Goal: Task Accomplishment & Management: Use online tool/utility

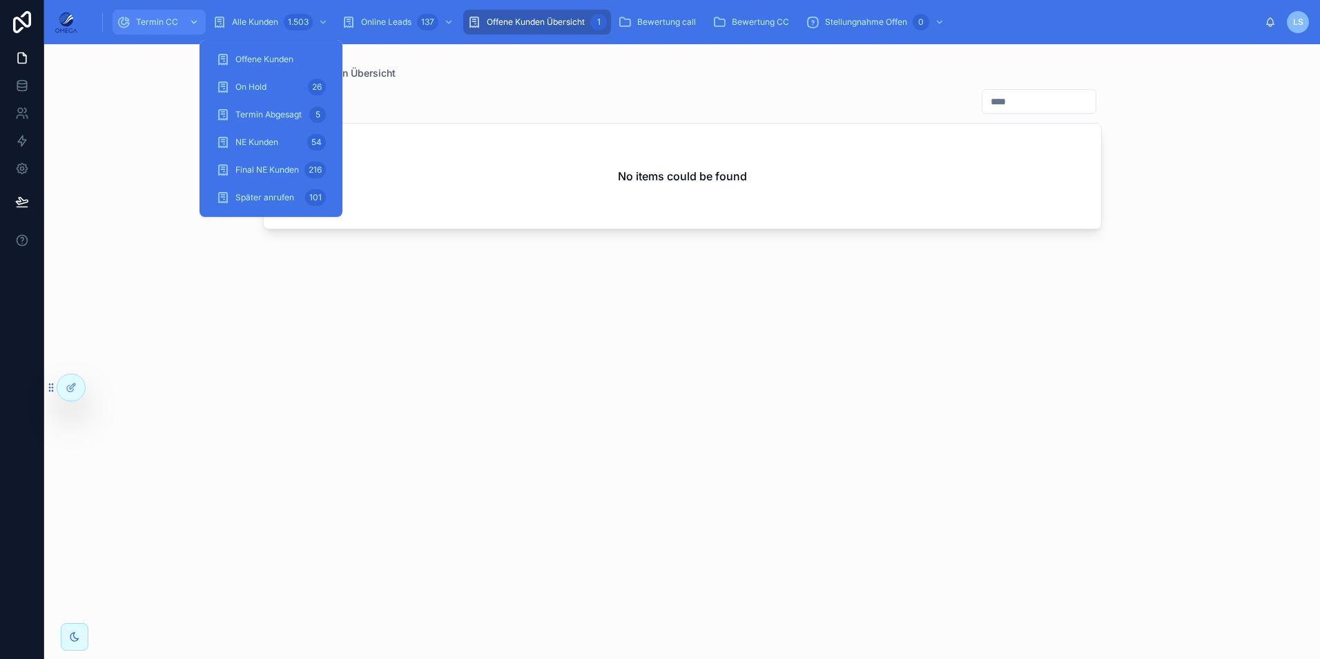
click at [157, 25] on span "Termin CC" at bounding box center [157, 22] width 42 height 11
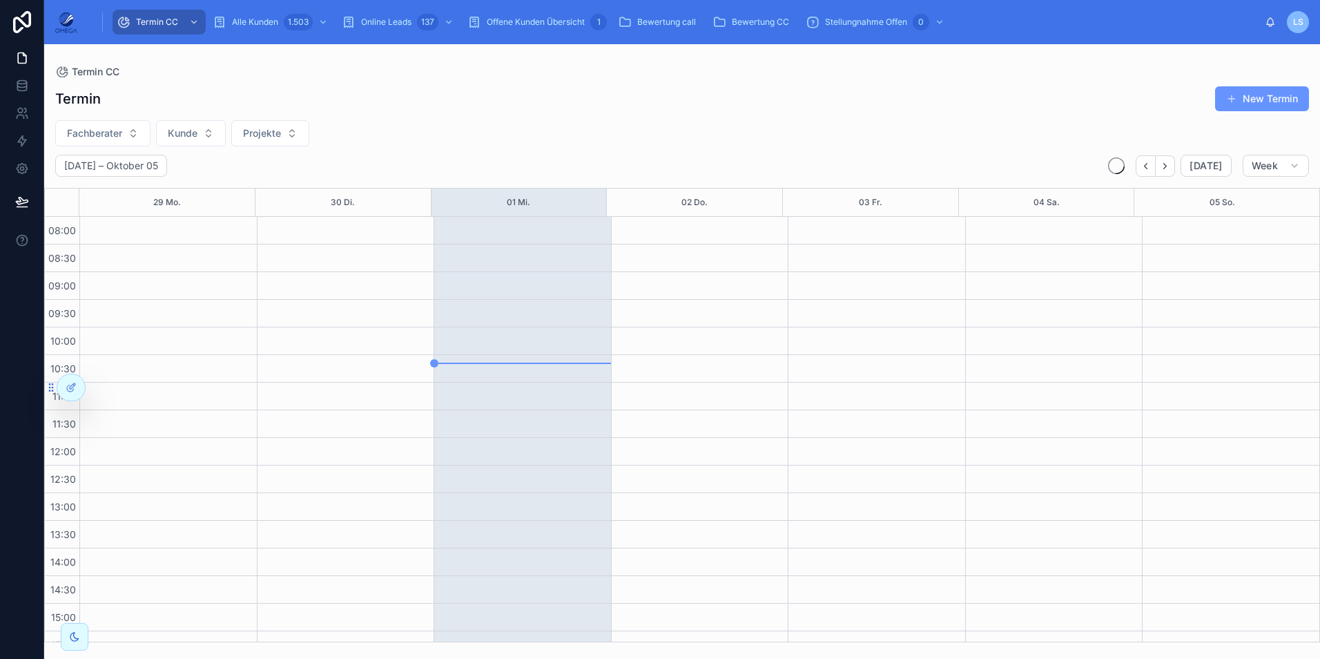
scroll to position [293, 0]
click at [104, 130] on span "Fachberater" at bounding box center [94, 133] width 55 height 14
type input "****"
click at [112, 185] on div "[PERSON_NAME]" at bounding box center [103, 189] width 166 height 22
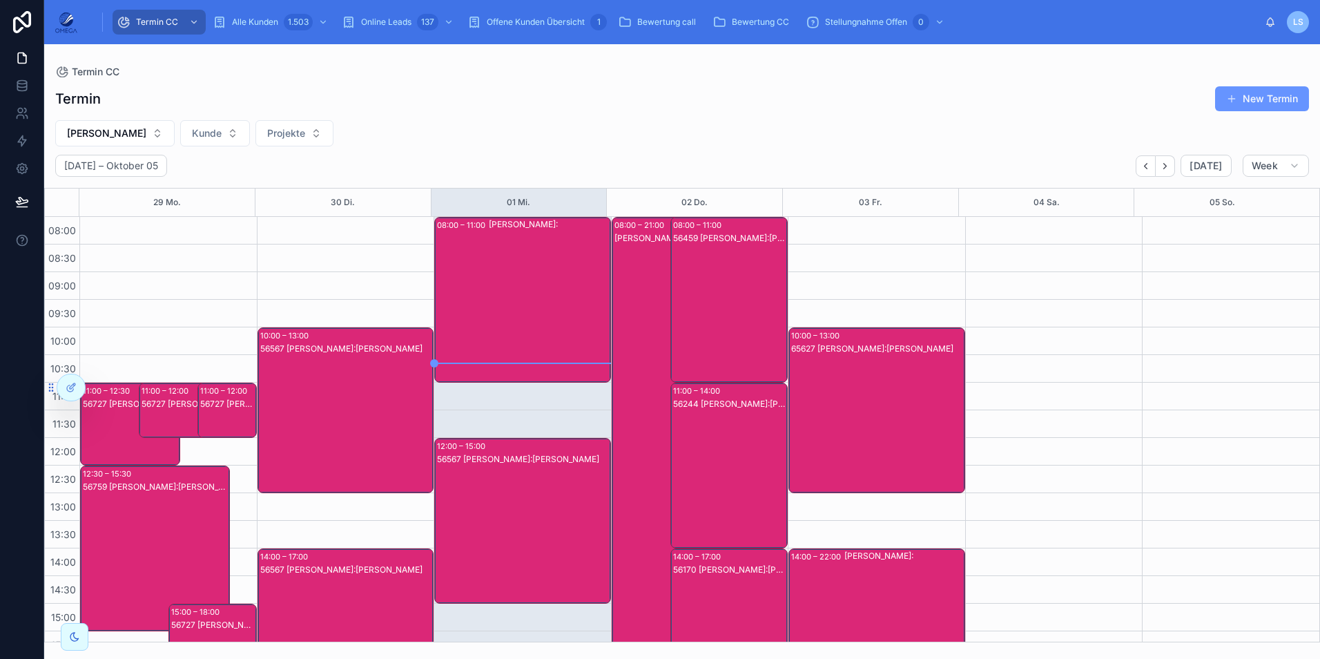
click at [535, 505] on div "56567 [PERSON_NAME]:[PERSON_NAME]" at bounding box center [523, 534] width 173 height 163
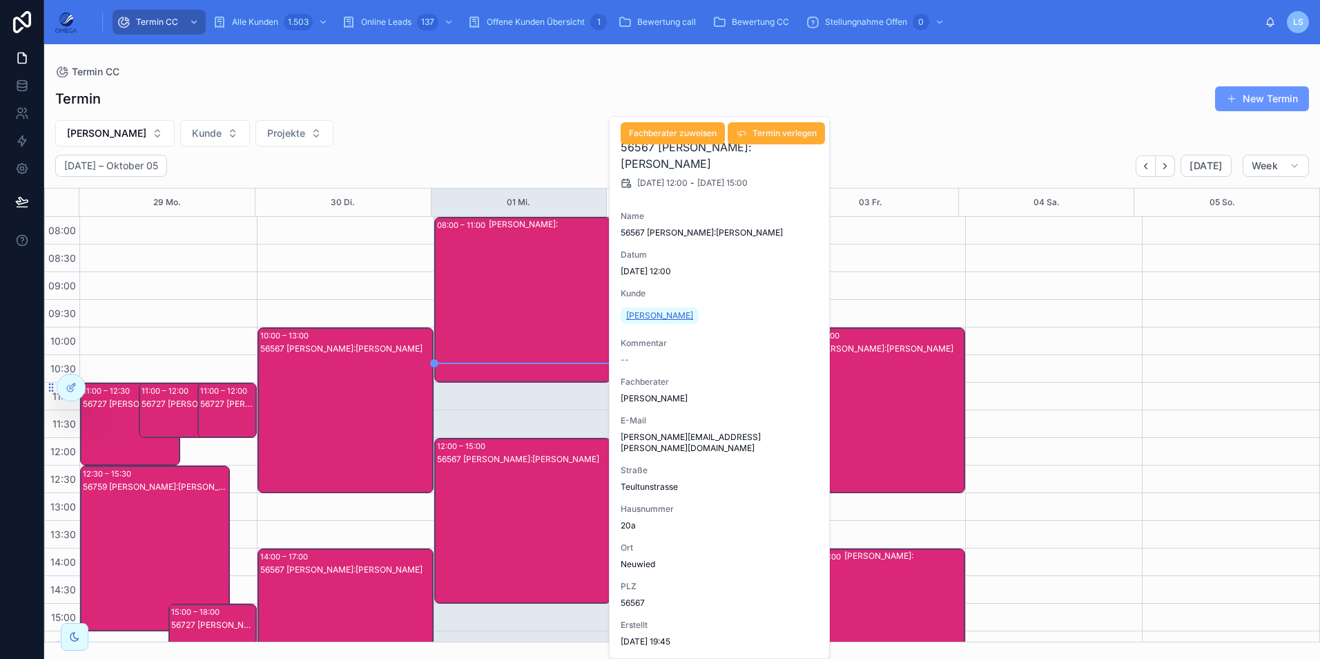
click at [652, 318] on span "[PERSON_NAME]" at bounding box center [659, 315] width 67 height 11
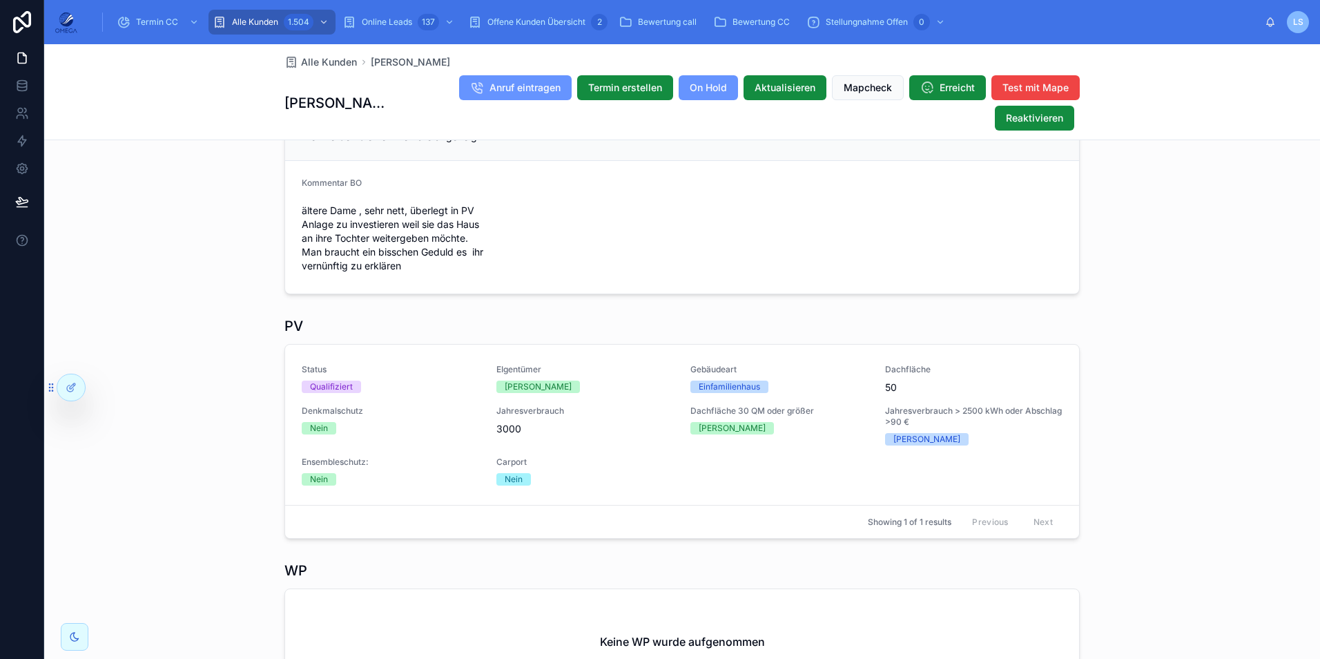
scroll to position [345, 0]
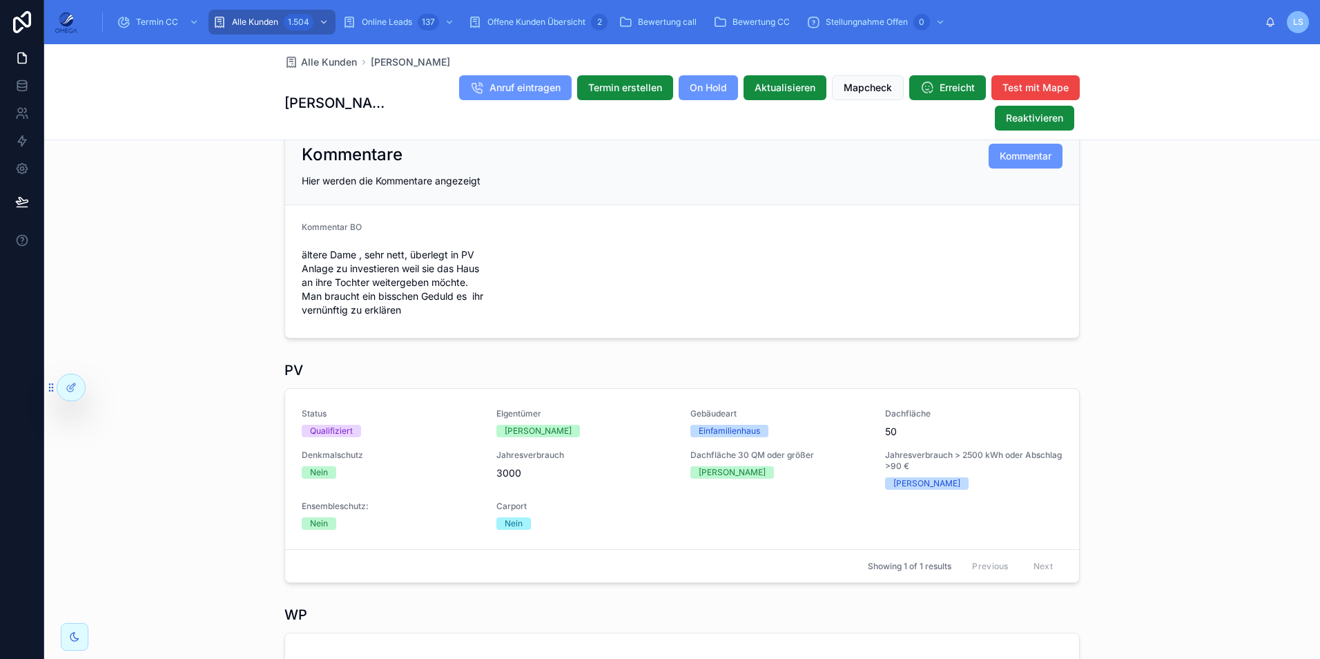
click at [1298, 121] on div "Alle Kunden [PERSON_NAME] [PERSON_NAME] Anruf eintragen Termin erstellen On Hol…" at bounding box center [682, 92] width 1276 height 96
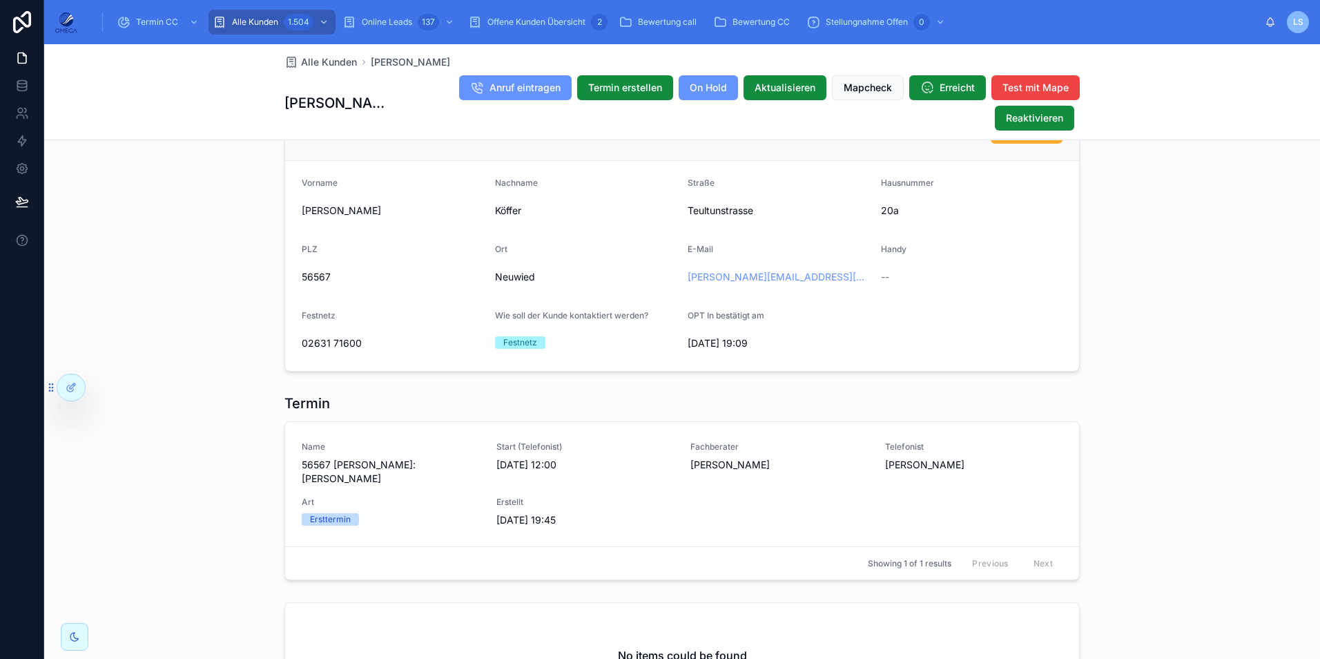
scroll to position [1035, 0]
